Goal: Task Accomplishment & Management: Use online tool/utility

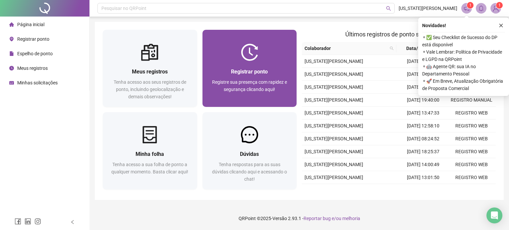
click at [250, 78] on div "Registrar ponto Registre sua presença com rapidez e segurança clicando aqui!" at bounding box center [249, 84] width 78 height 33
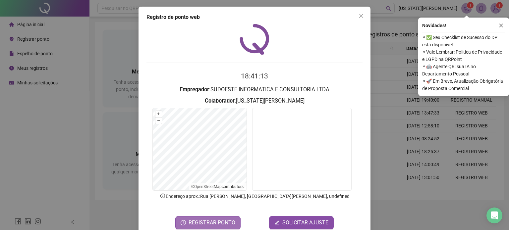
click at [208, 222] on span "REGISTRAR PONTO" at bounding box center [211, 223] width 47 height 8
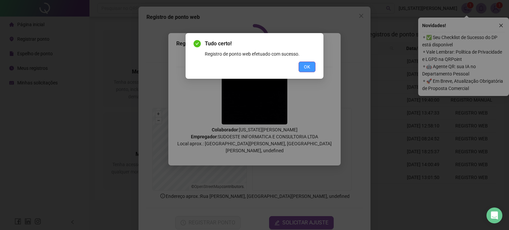
click at [305, 68] on span "OK" at bounding box center [307, 66] width 6 height 7
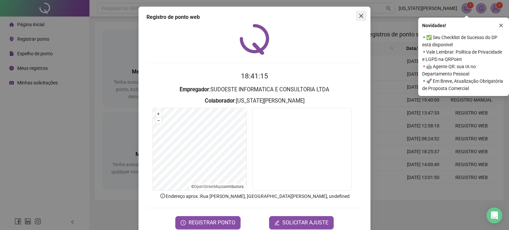
click at [359, 15] on icon "close" at bounding box center [361, 16] width 4 height 4
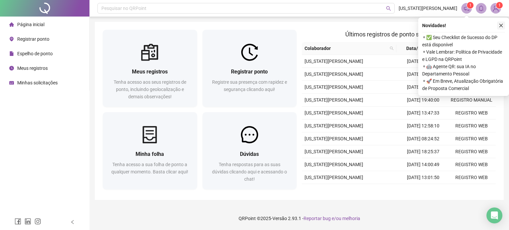
click at [501, 26] on icon "close" at bounding box center [500, 25] width 5 height 5
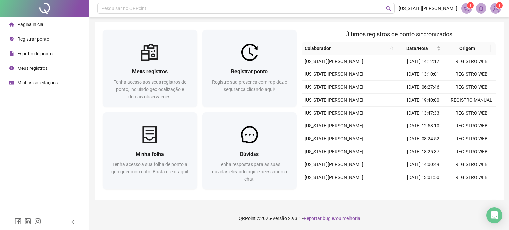
click at [38, 82] on span "Minhas solicitações" at bounding box center [37, 82] width 40 height 5
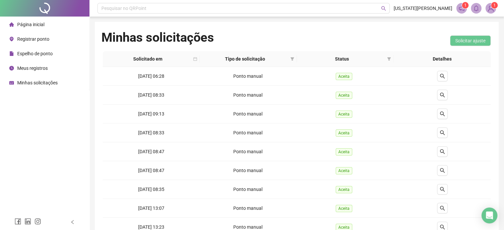
click at [29, 22] on span "Página inicial" at bounding box center [30, 24] width 27 height 5
